Goal: Transaction & Acquisition: Purchase product/service

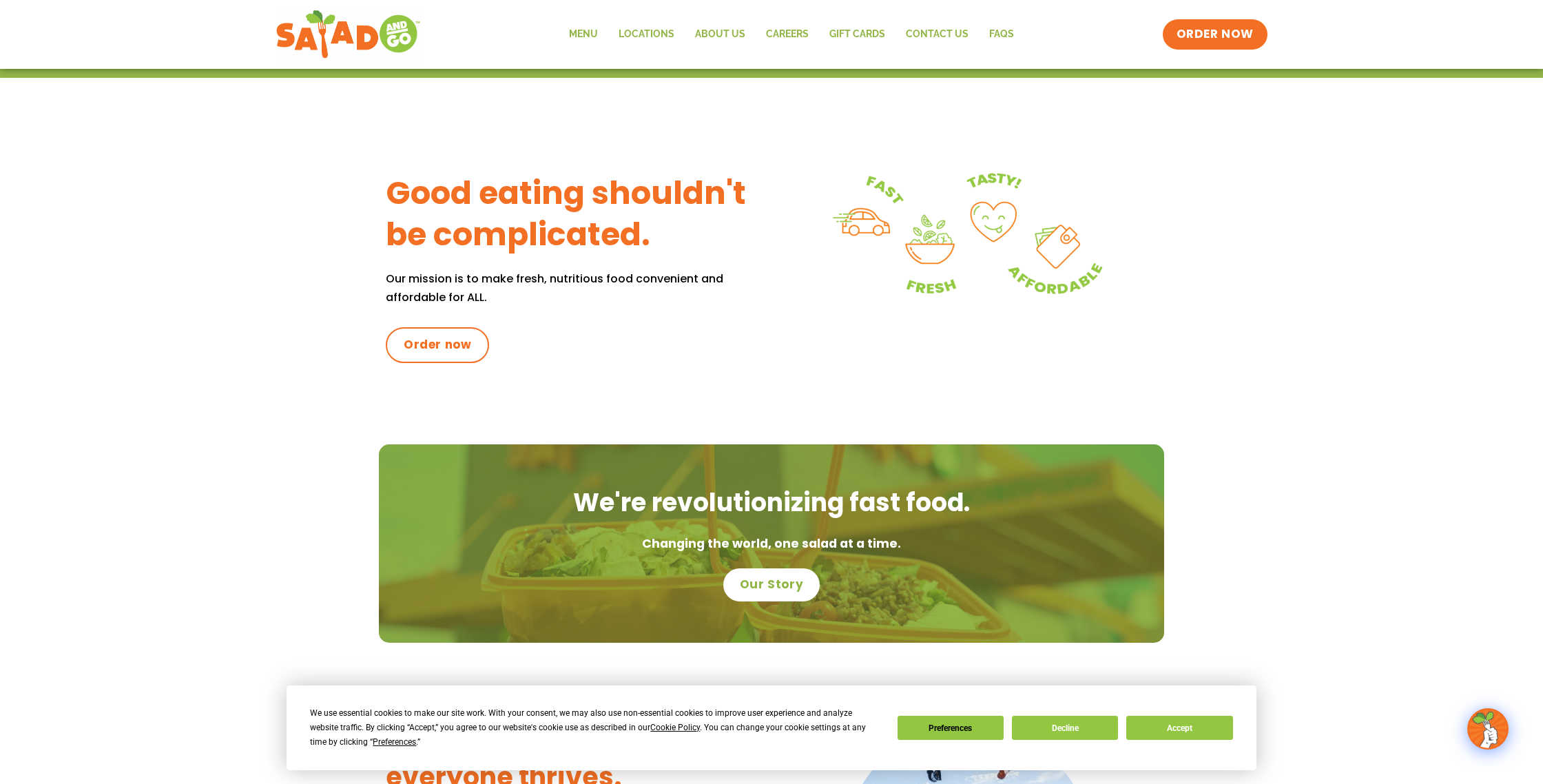
scroll to position [458, 0]
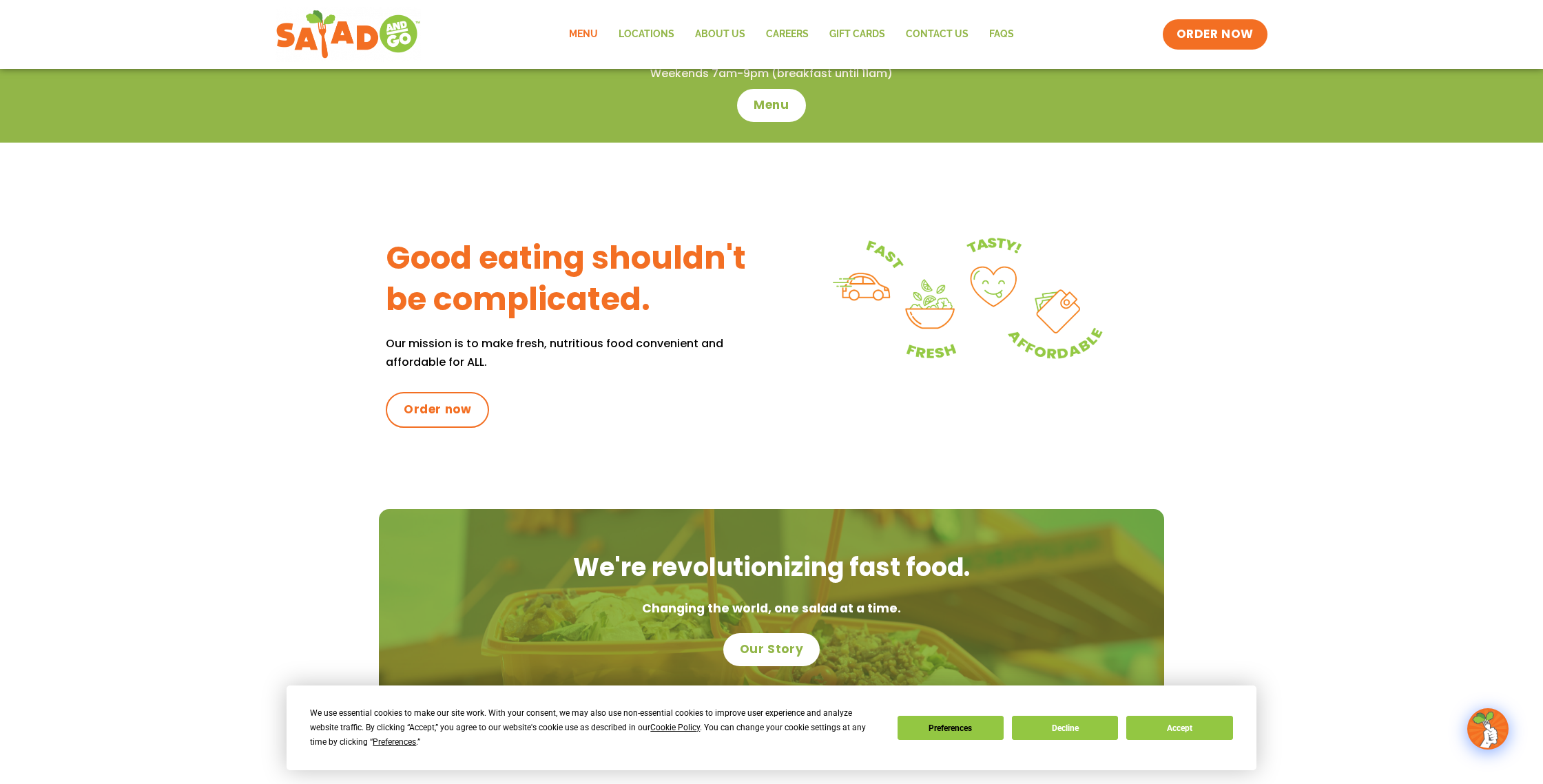
click at [588, 32] on link "Menu" at bounding box center [583, 34] width 49 height 32
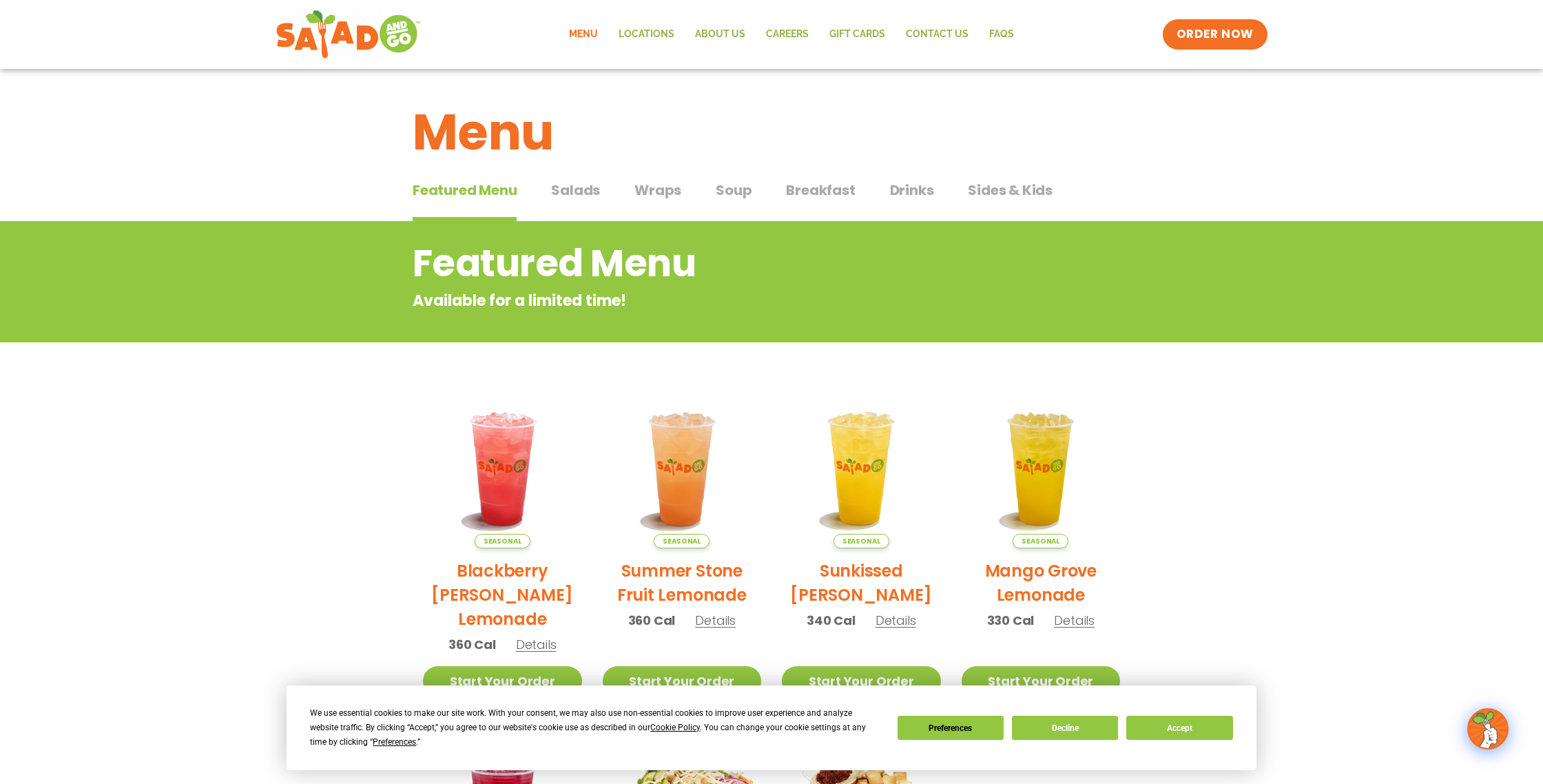
click at [1014, 191] on span "Sides & Kids" at bounding box center [1010, 190] width 84 height 20
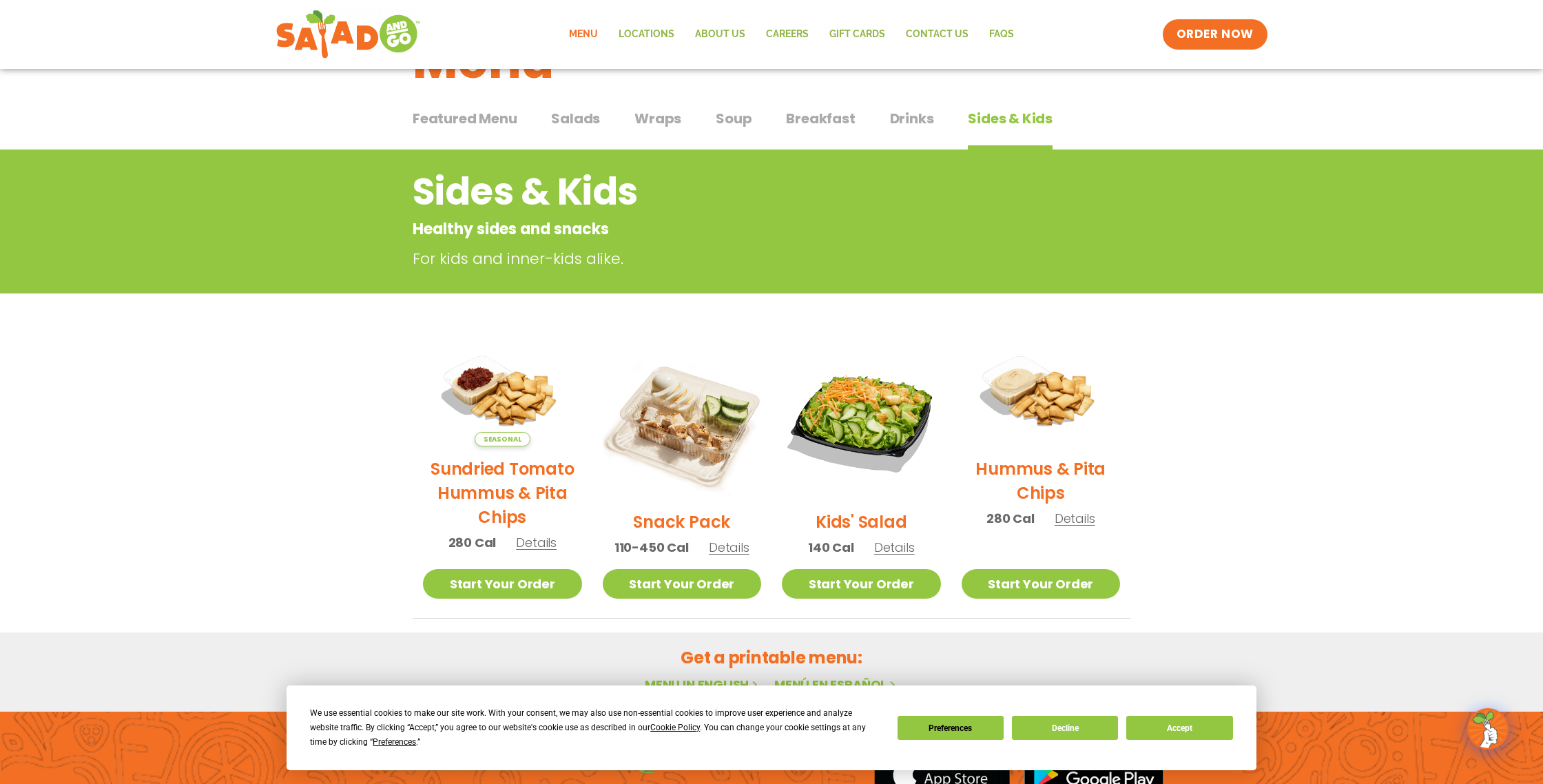
scroll to position [75, 0]
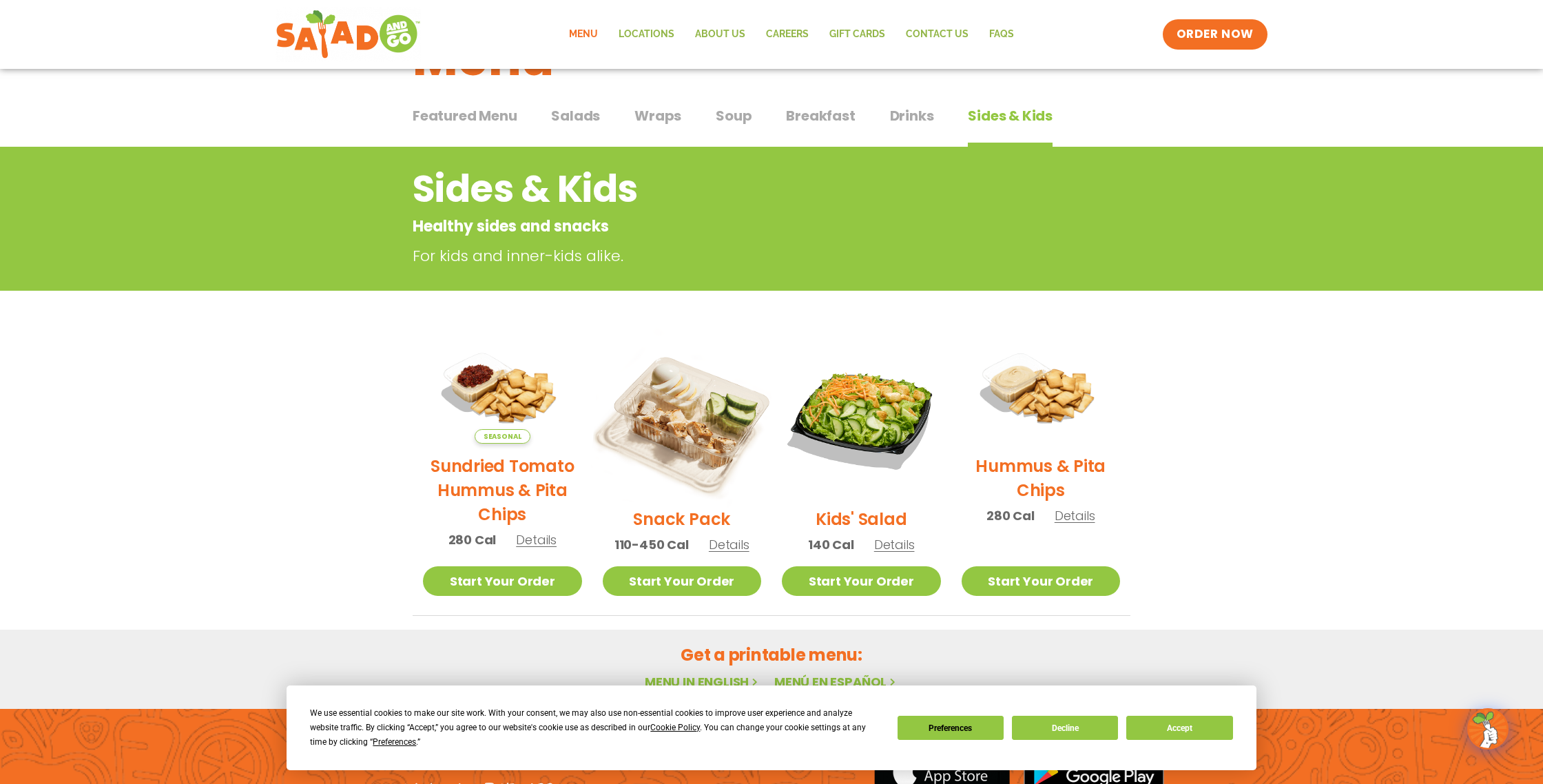
click at [676, 421] on img at bounding box center [681, 417] width 187 height 187
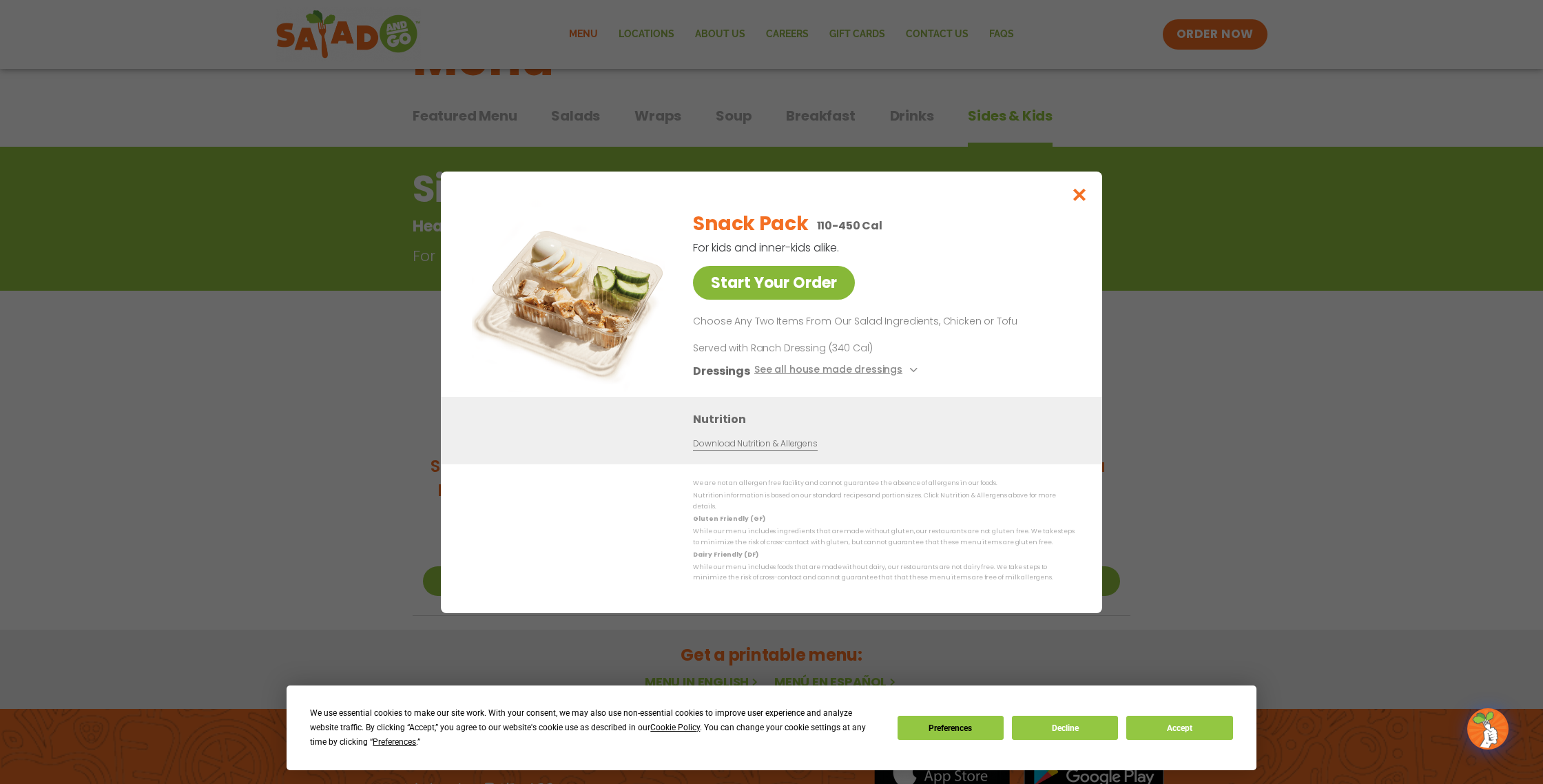
click at [752, 297] on link "Start Your Order" at bounding box center [773, 282] width 162 height 34
click at [761, 287] on link "Start Your Order" at bounding box center [773, 282] width 162 height 34
